Goal: Check status

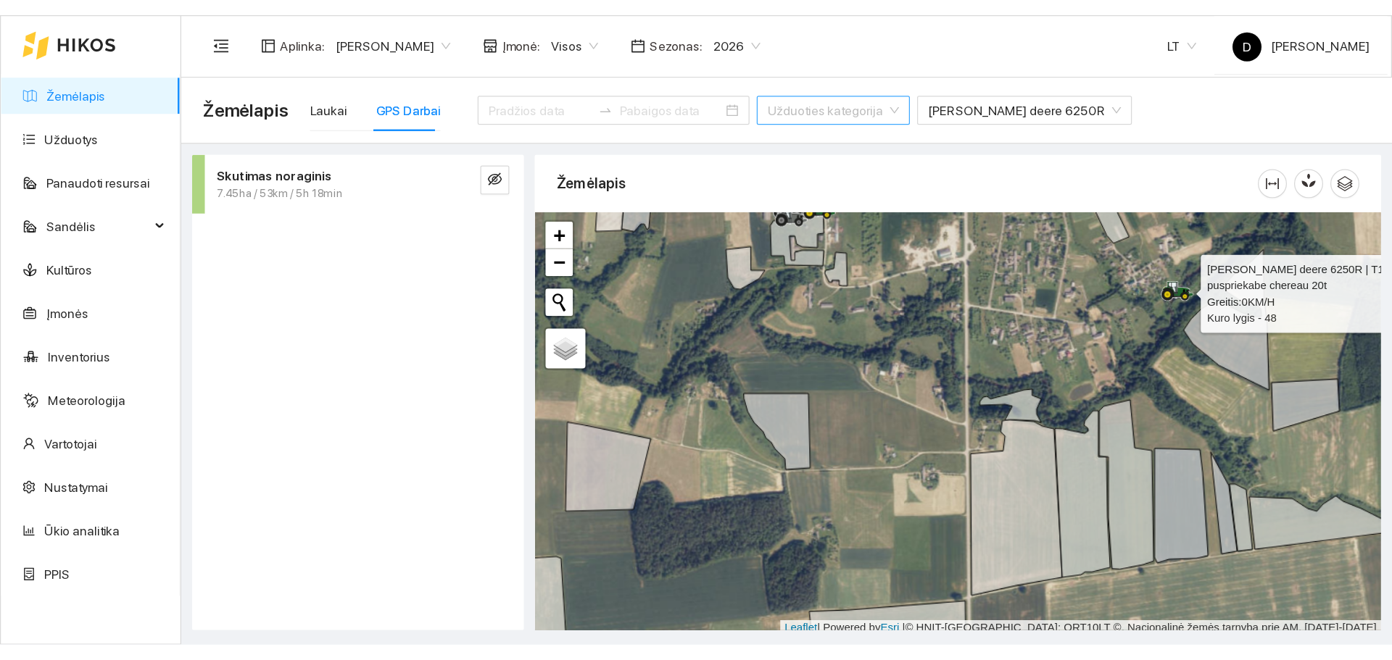
scroll to position [4, 0]
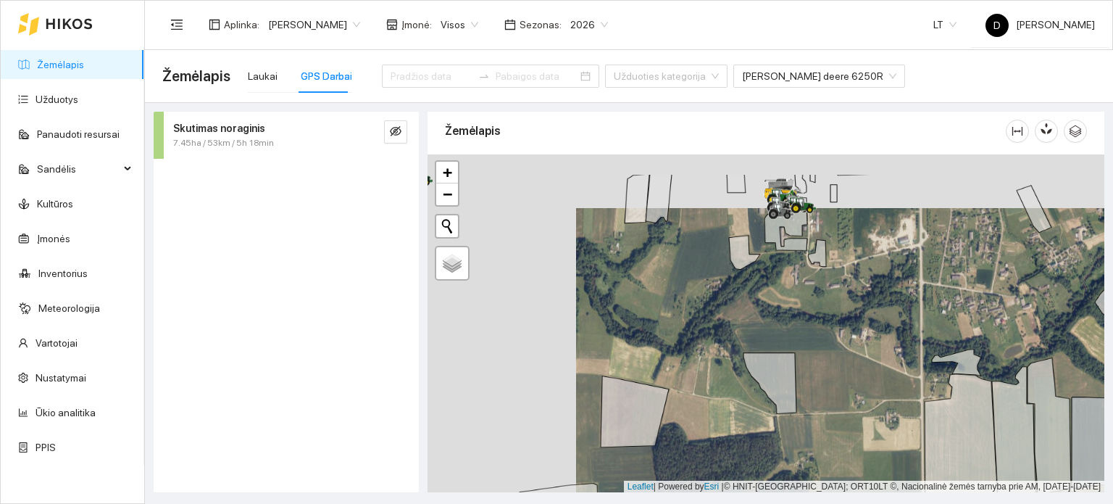
drag, startPoint x: 597, startPoint y: 264, endPoint x: 745, endPoint y: 317, distance: 157.1
click at [745, 317] on div at bounding box center [766, 323] width 677 height 339
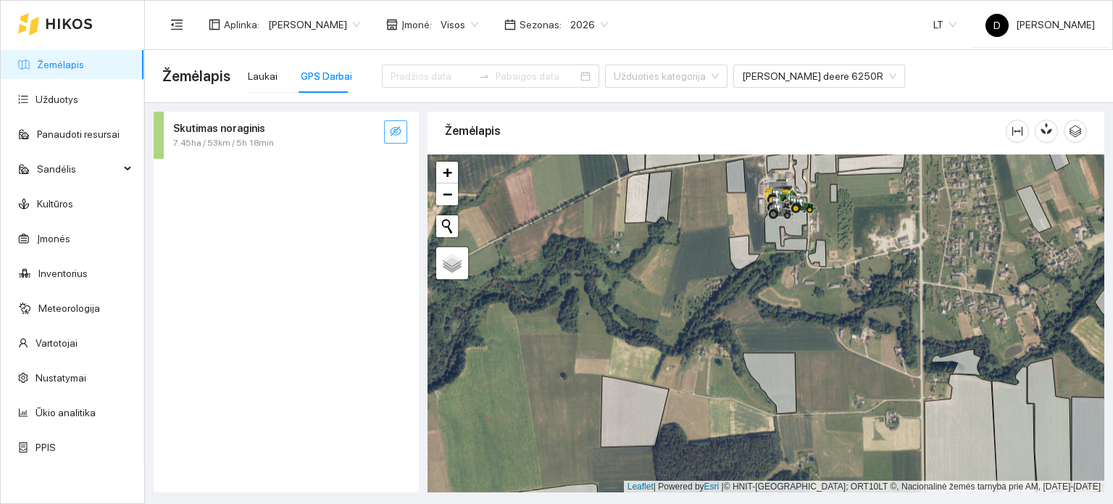
click at [399, 132] on icon "eye-invisible" at bounding box center [396, 131] width 12 height 12
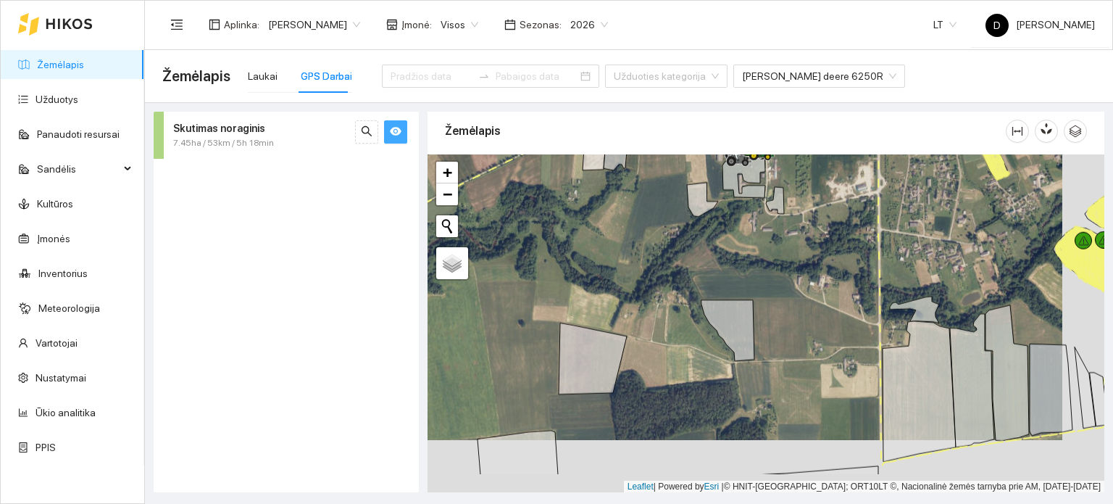
drag, startPoint x: 644, startPoint y: 296, endPoint x: 603, endPoint y: 238, distance: 71.2
click at [603, 239] on div at bounding box center [766, 323] width 677 height 339
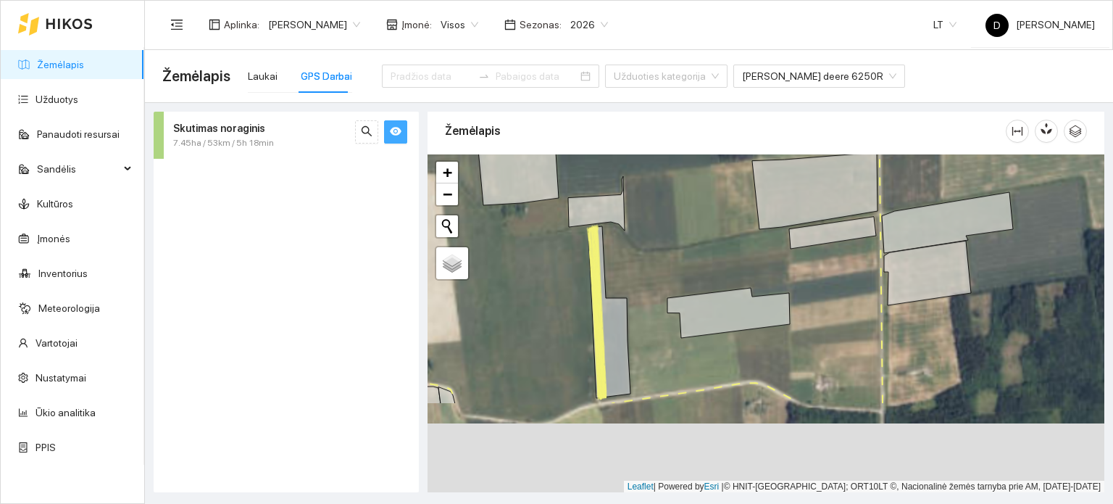
drag, startPoint x: 635, startPoint y: 408, endPoint x: 661, endPoint y: 249, distance: 161.6
click at [657, 252] on div at bounding box center [766, 323] width 677 height 339
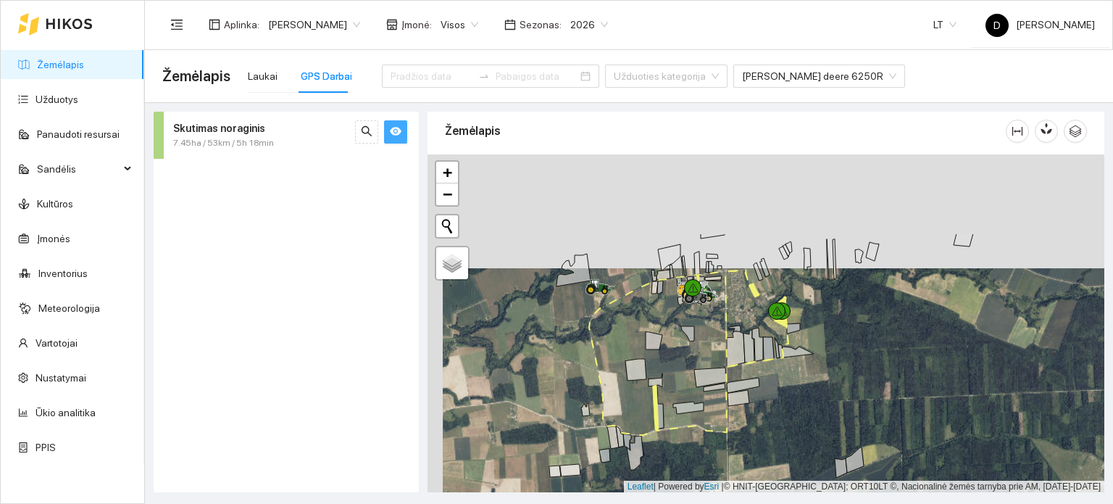
drag, startPoint x: 607, startPoint y: 223, endPoint x: 603, endPoint y: 339, distance: 116.8
click at [628, 349] on div at bounding box center [766, 323] width 677 height 339
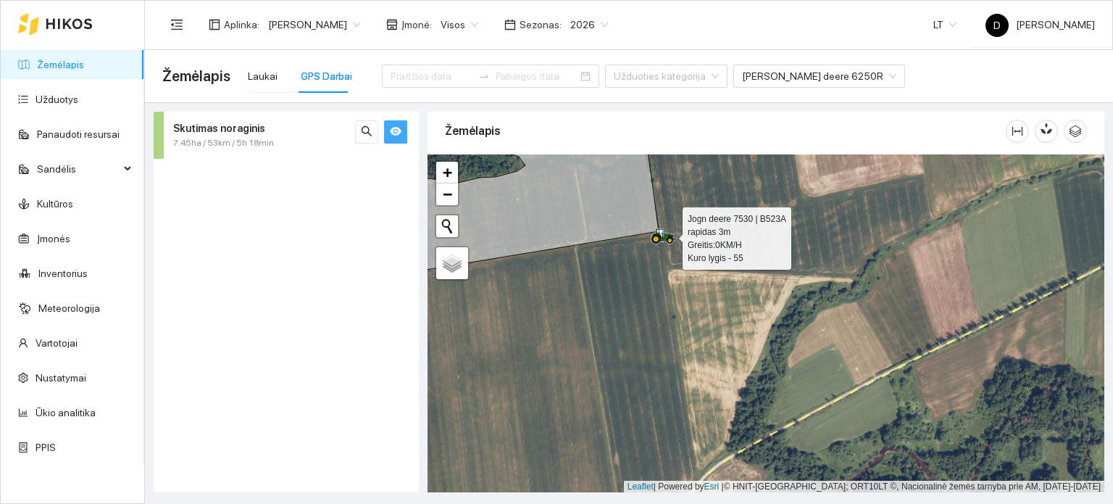
click at [670, 232] on icon at bounding box center [664, 236] width 26 height 16
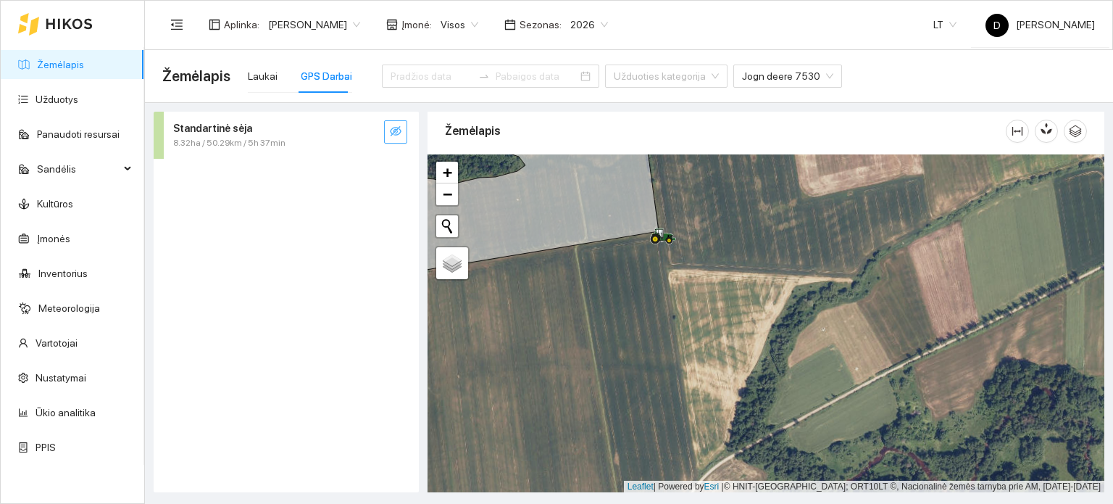
click at [394, 131] on icon "eye-invisible" at bounding box center [396, 131] width 12 height 10
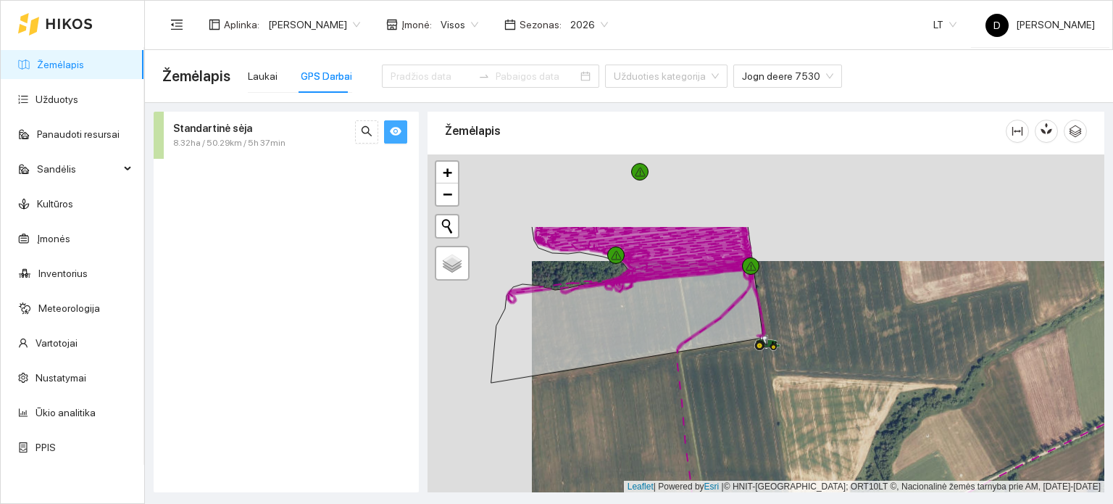
drag, startPoint x: 610, startPoint y: 241, endPoint x: 710, endPoint y: 344, distance: 143.5
click at [710, 344] on icon at bounding box center [627, 304] width 272 height 157
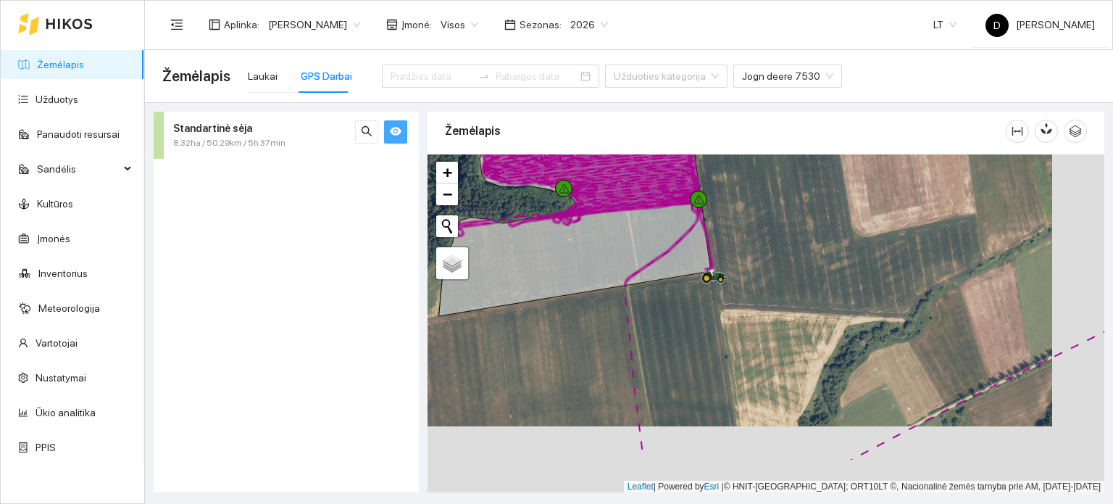
drag, startPoint x: 753, startPoint y: 379, endPoint x: 670, endPoint y: 266, distance: 140.5
click at [670, 266] on div at bounding box center [766, 323] width 677 height 339
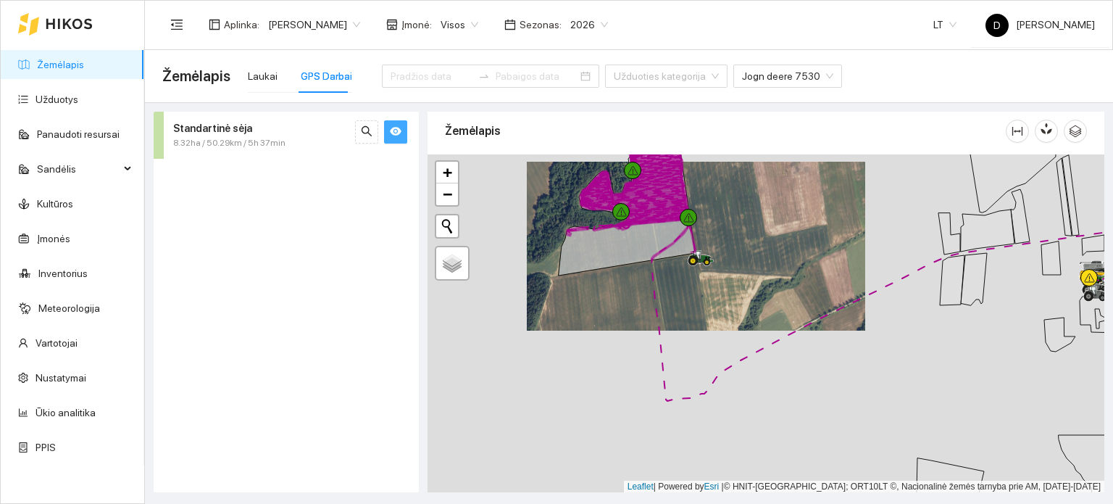
drag, startPoint x: 1029, startPoint y: 344, endPoint x: 608, endPoint y: 360, distance: 420.7
click at [608, 360] on div at bounding box center [766, 323] width 677 height 339
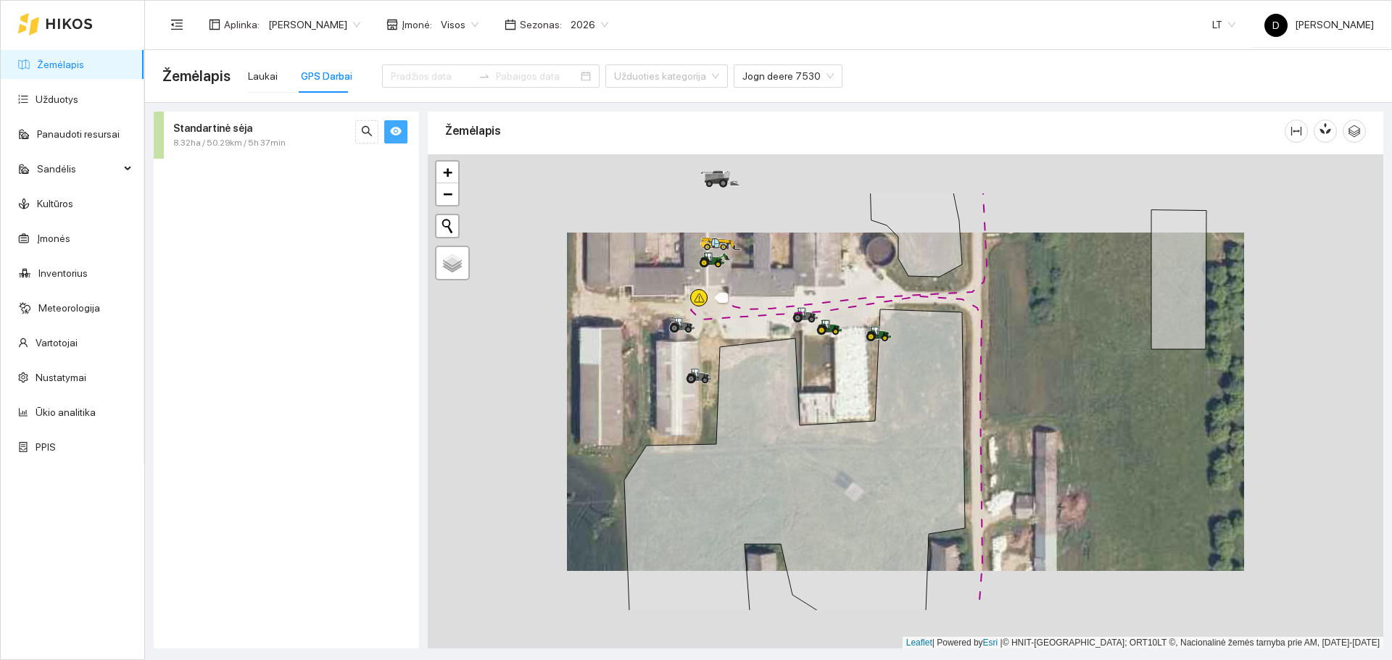
scroll to position [4, 0]
